Goal: Task Accomplishment & Management: Use online tool/utility

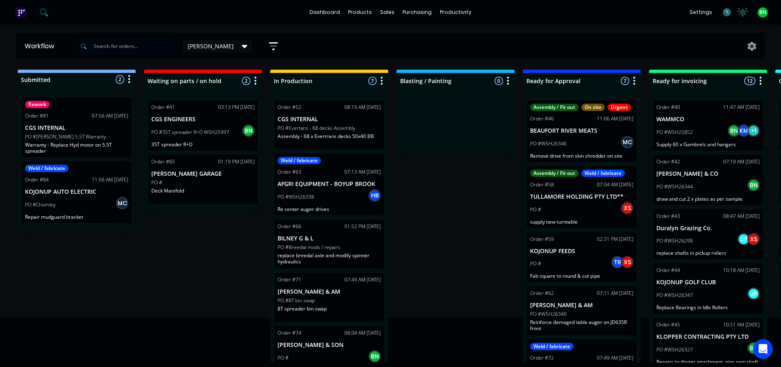
click at [725, 13] on icon at bounding box center [727, 12] width 8 height 8
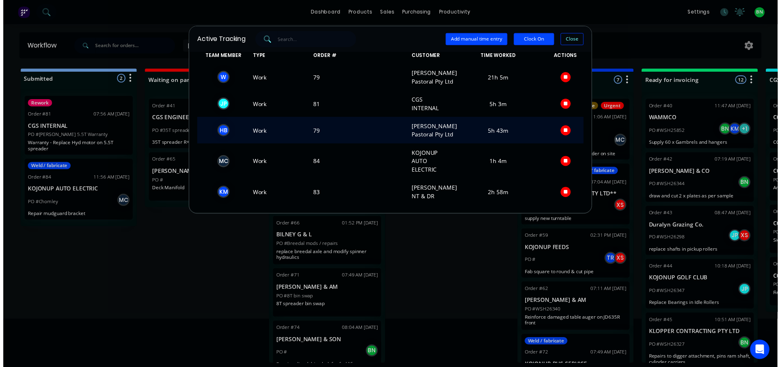
scroll to position [31, 0]
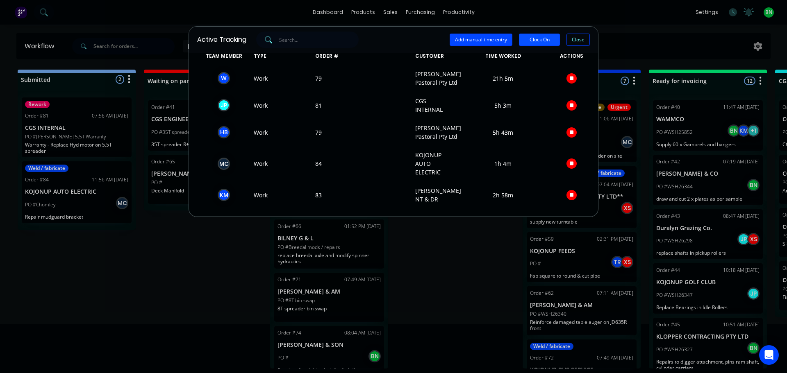
click at [536, 42] on button "Clock On" at bounding box center [539, 40] width 41 height 12
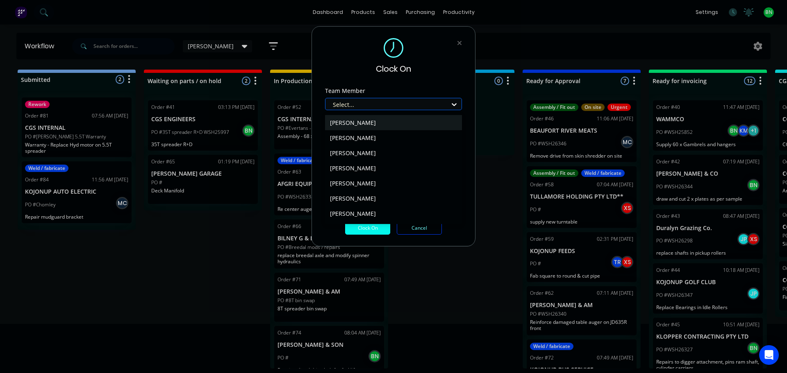
click at [391, 105] on div at bounding box center [388, 105] width 112 height 10
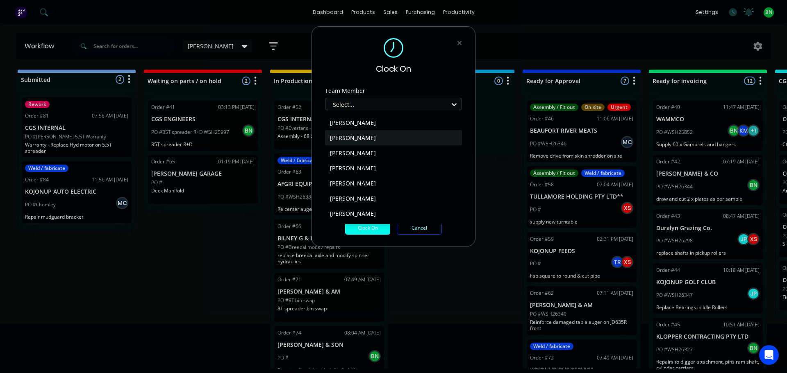
click at [383, 136] on div "[PERSON_NAME]" at bounding box center [393, 137] width 137 height 15
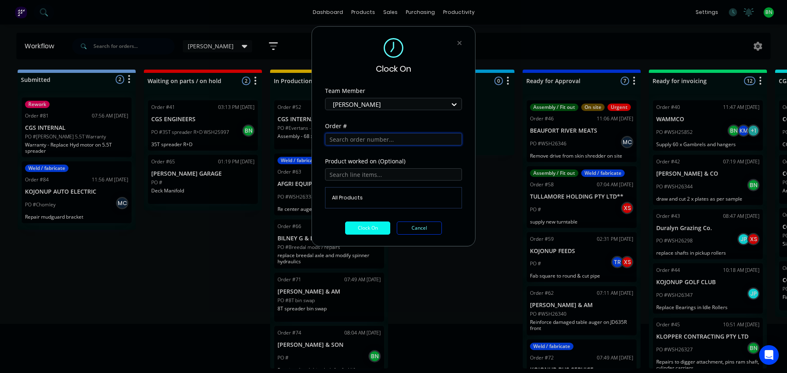
click at [349, 143] on input "text" at bounding box center [393, 139] width 137 height 12
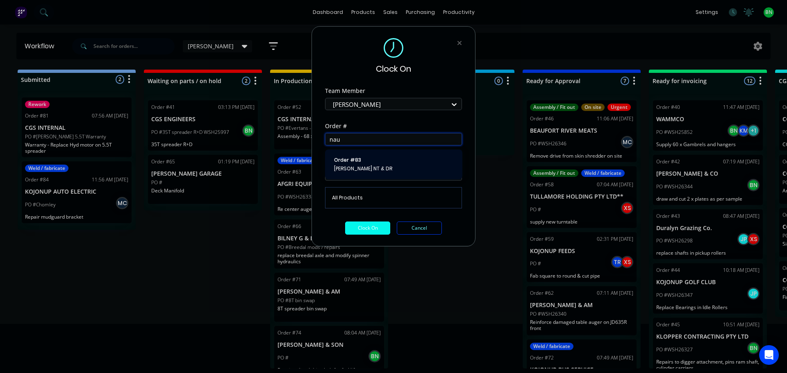
type input "nau"
click at [383, 173] on button "Order # 83 [PERSON_NAME] NT & DR" at bounding box center [394, 164] width 124 height 17
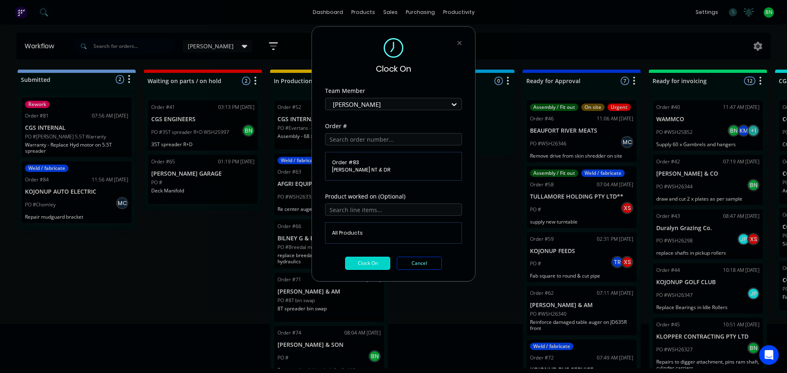
click at [369, 265] on button "Clock On" at bounding box center [367, 263] width 45 height 13
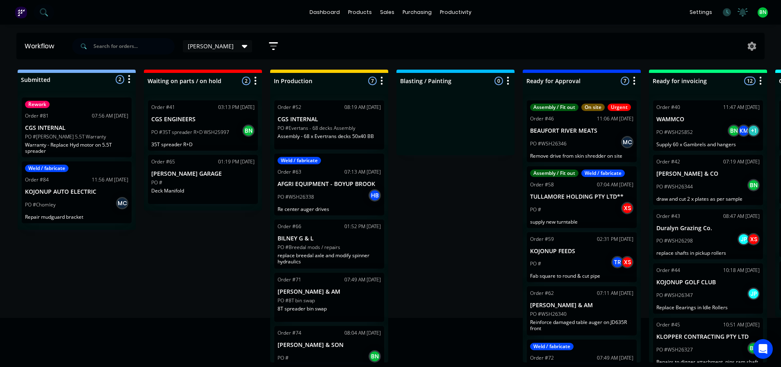
click at [425, 221] on div "Submitted 2 Status colour #273444 hex #273444 Save Cancel Summaries Total order…" at bounding box center [558, 216] width 1129 height 293
